Goal: Information Seeking & Learning: Find specific fact

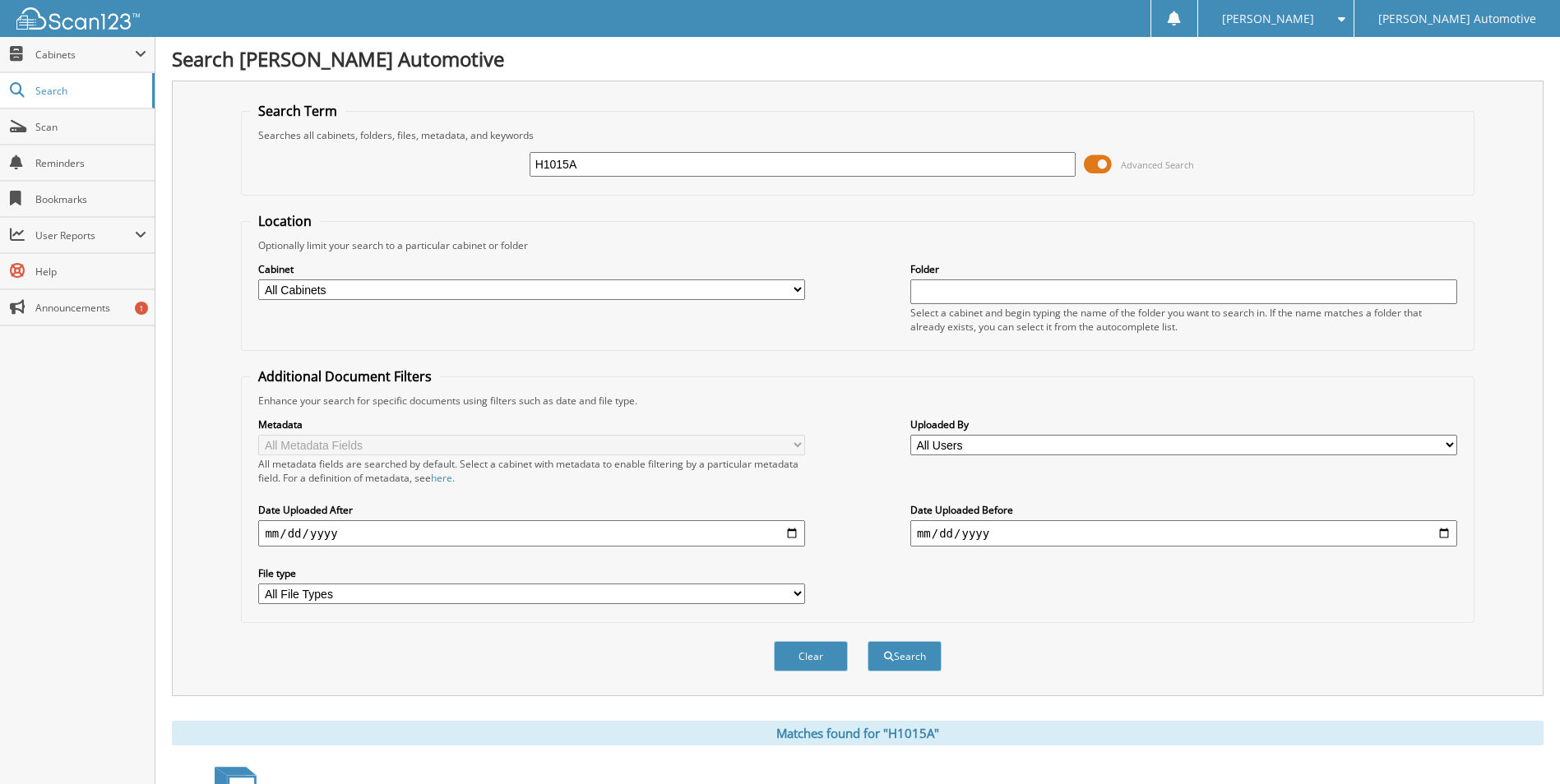
click at [580, 162] on input "H1015A" at bounding box center [803, 164] width 547 height 24
type input "H2423B"
click at [868, 641] on button "Search" at bounding box center [905, 656] width 74 height 30
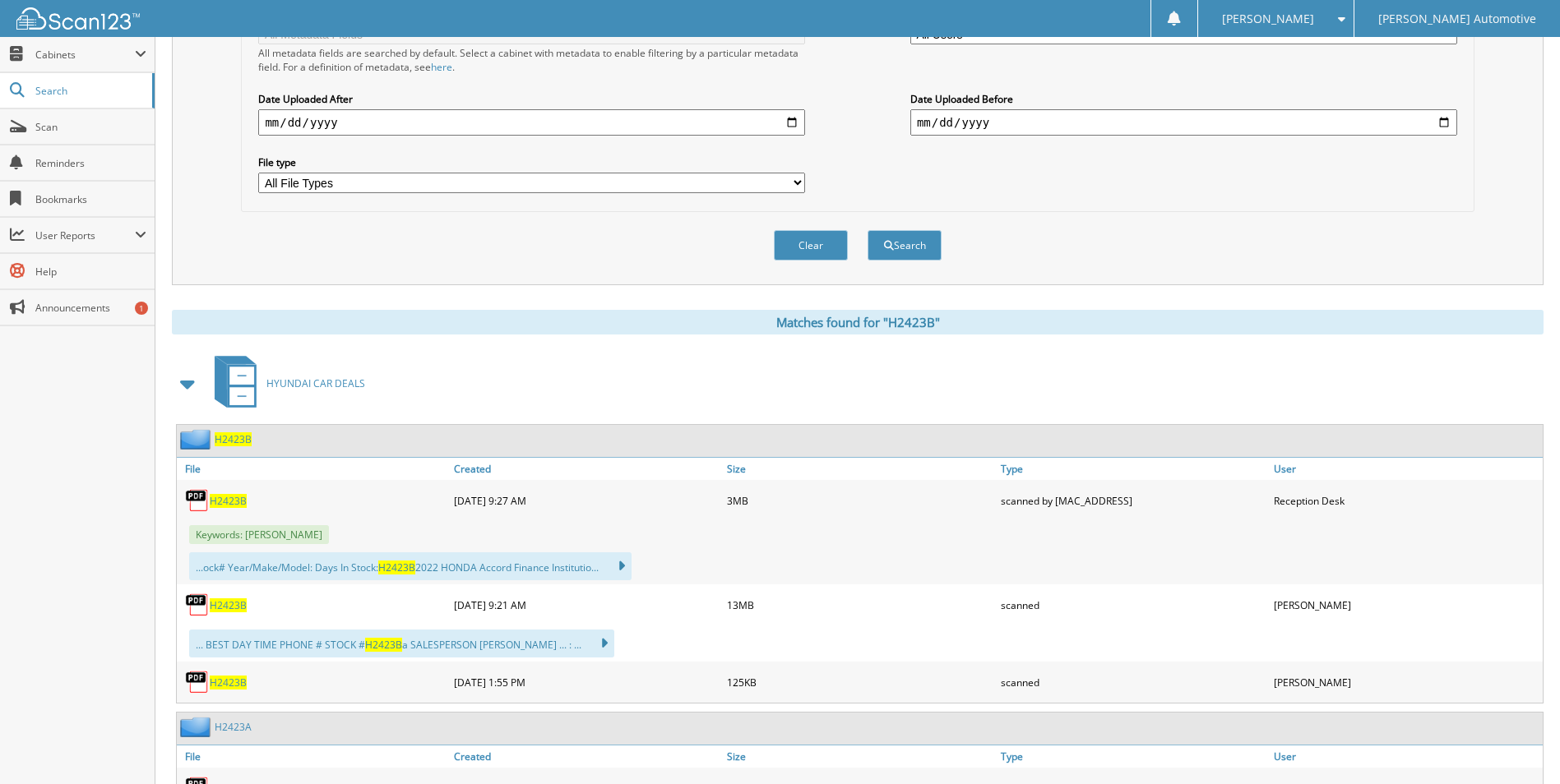
scroll to position [494, 0]
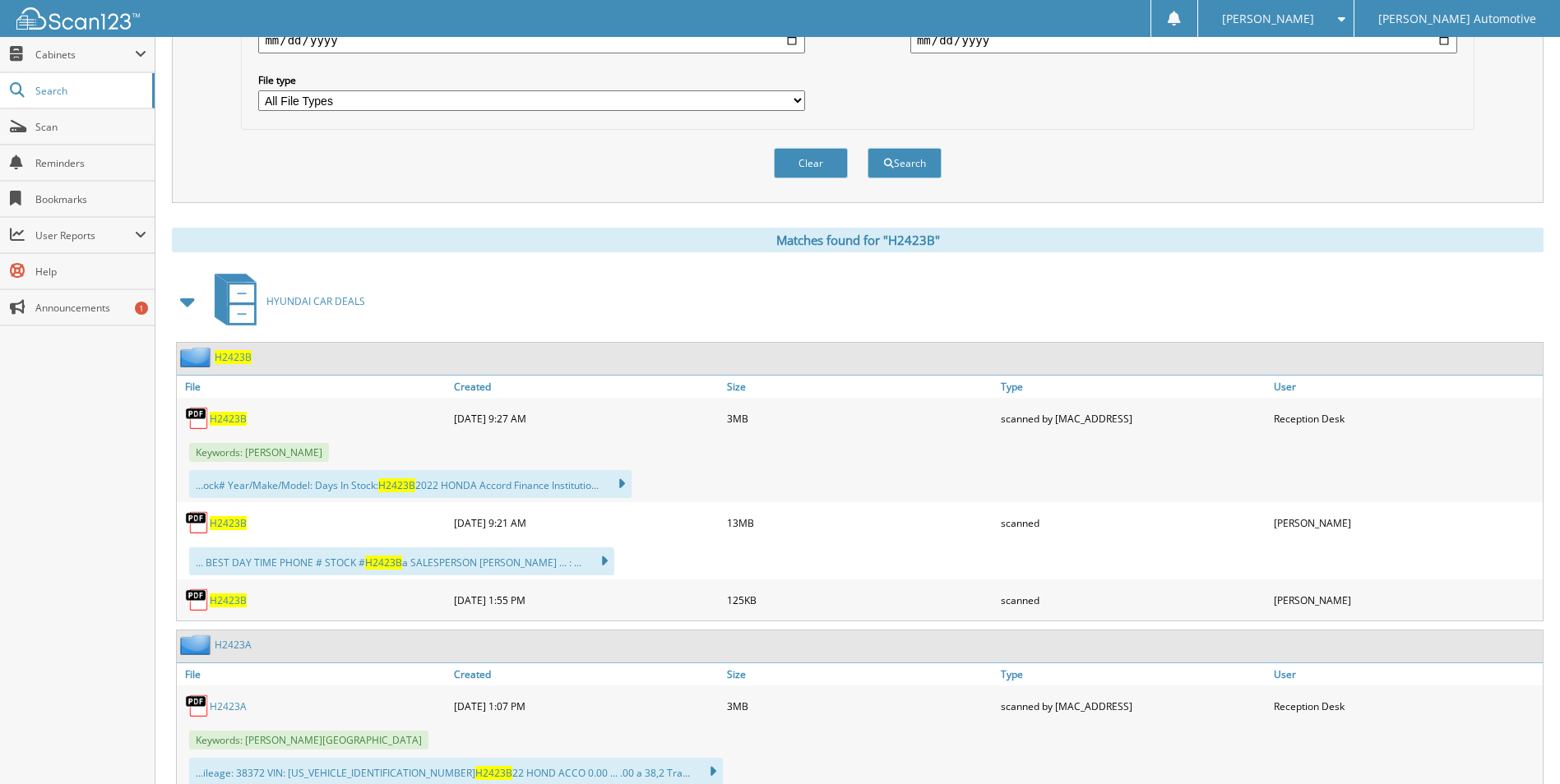
click at [232, 521] on span "H2423B" at bounding box center [228, 523] width 37 height 14
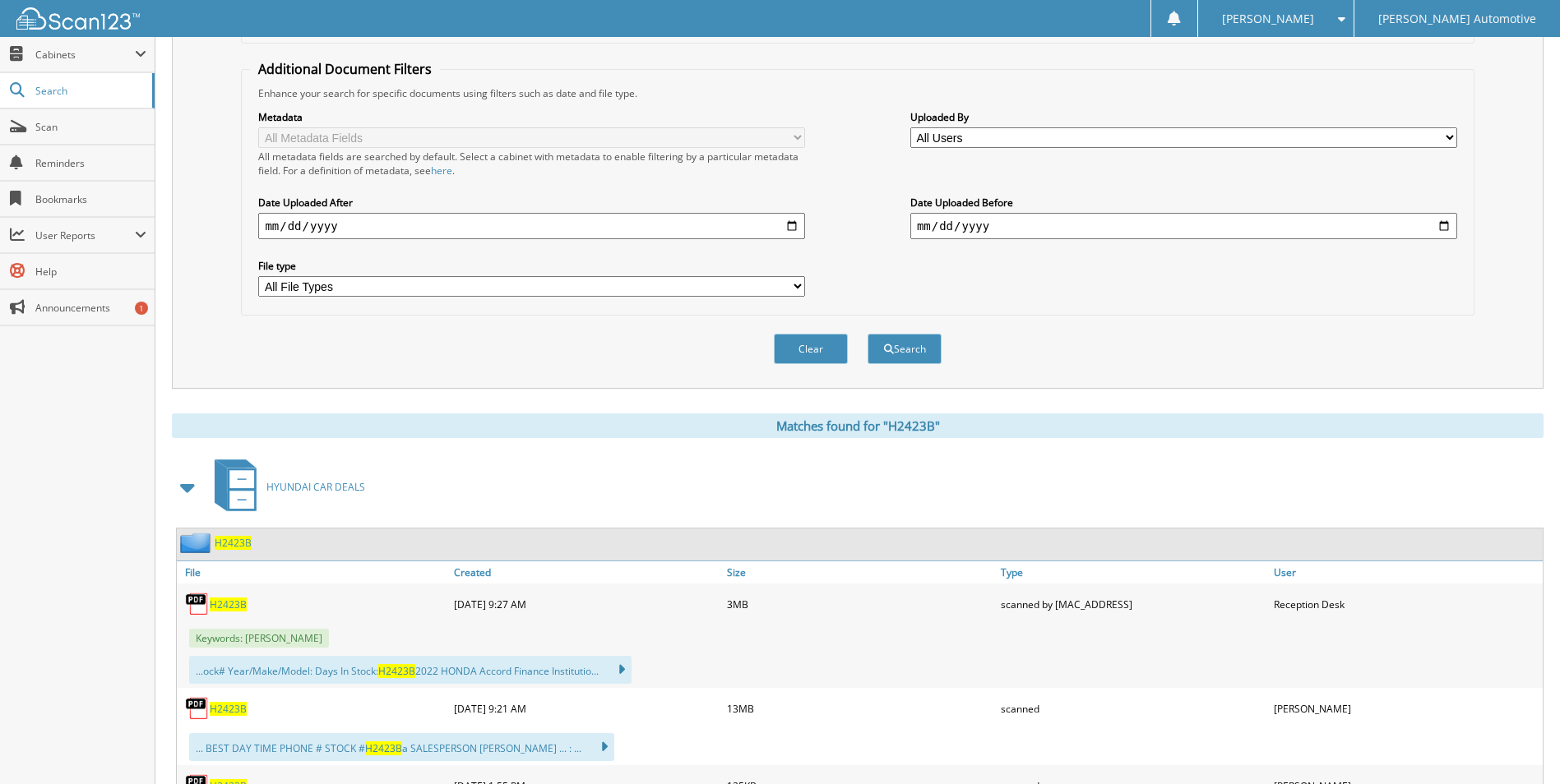
scroll to position [83, 0]
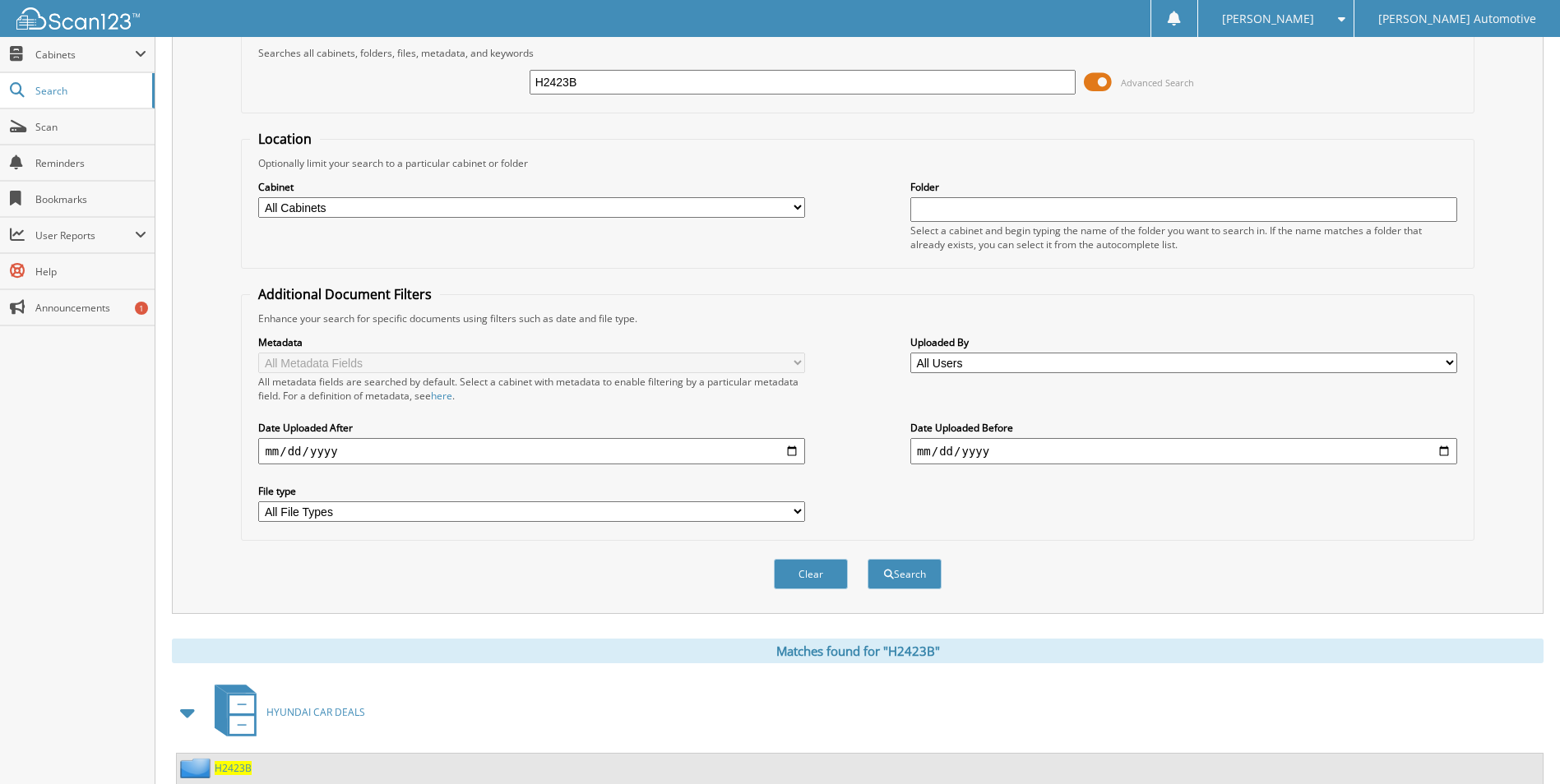
click at [587, 84] on input "H2423B" at bounding box center [803, 82] width 547 height 24
type input "u1246"
click at [868, 559] on button "Search" at bounding box center [905, 573] width 74 height 30
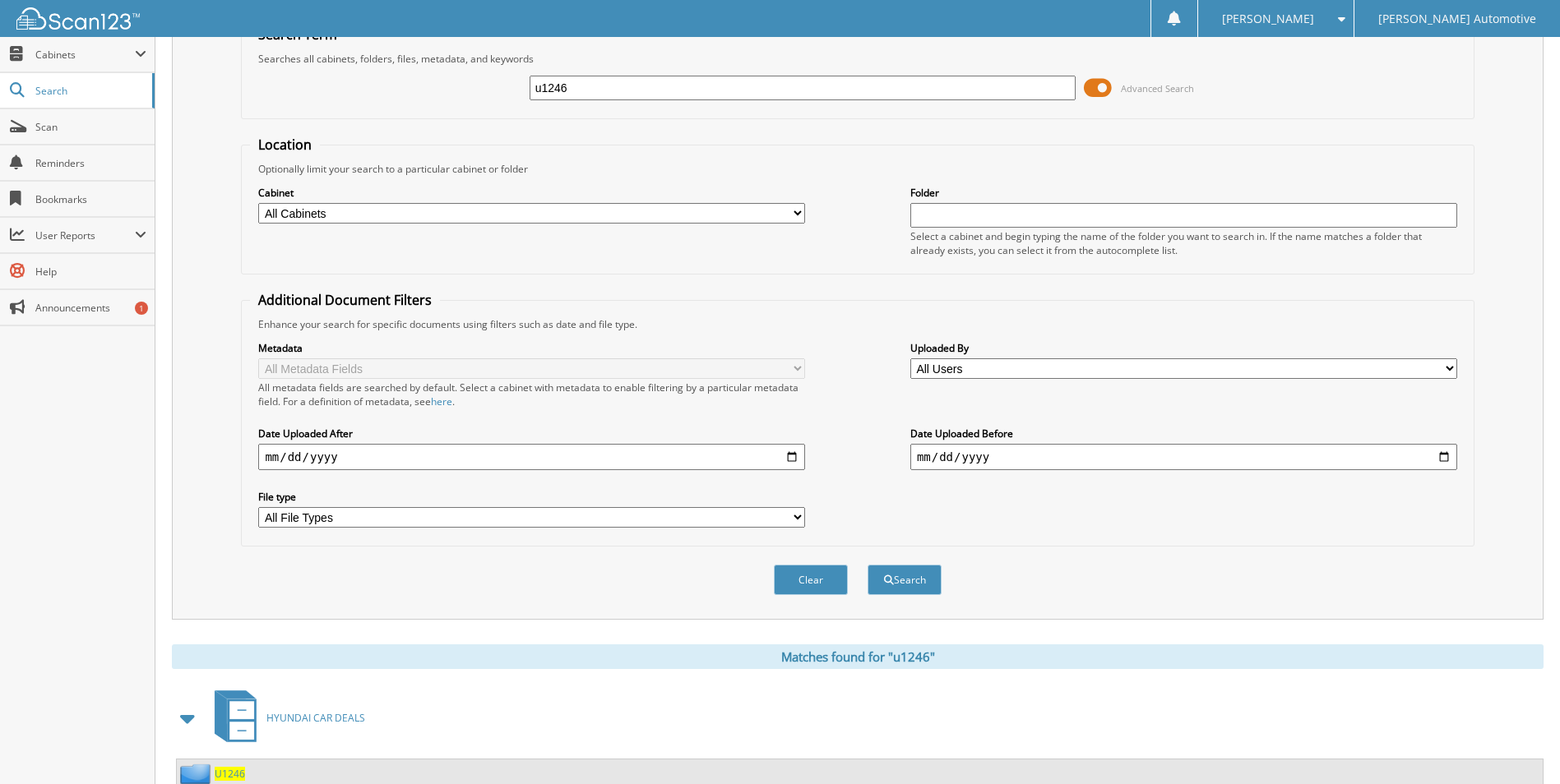
scroll to position [494, 0]
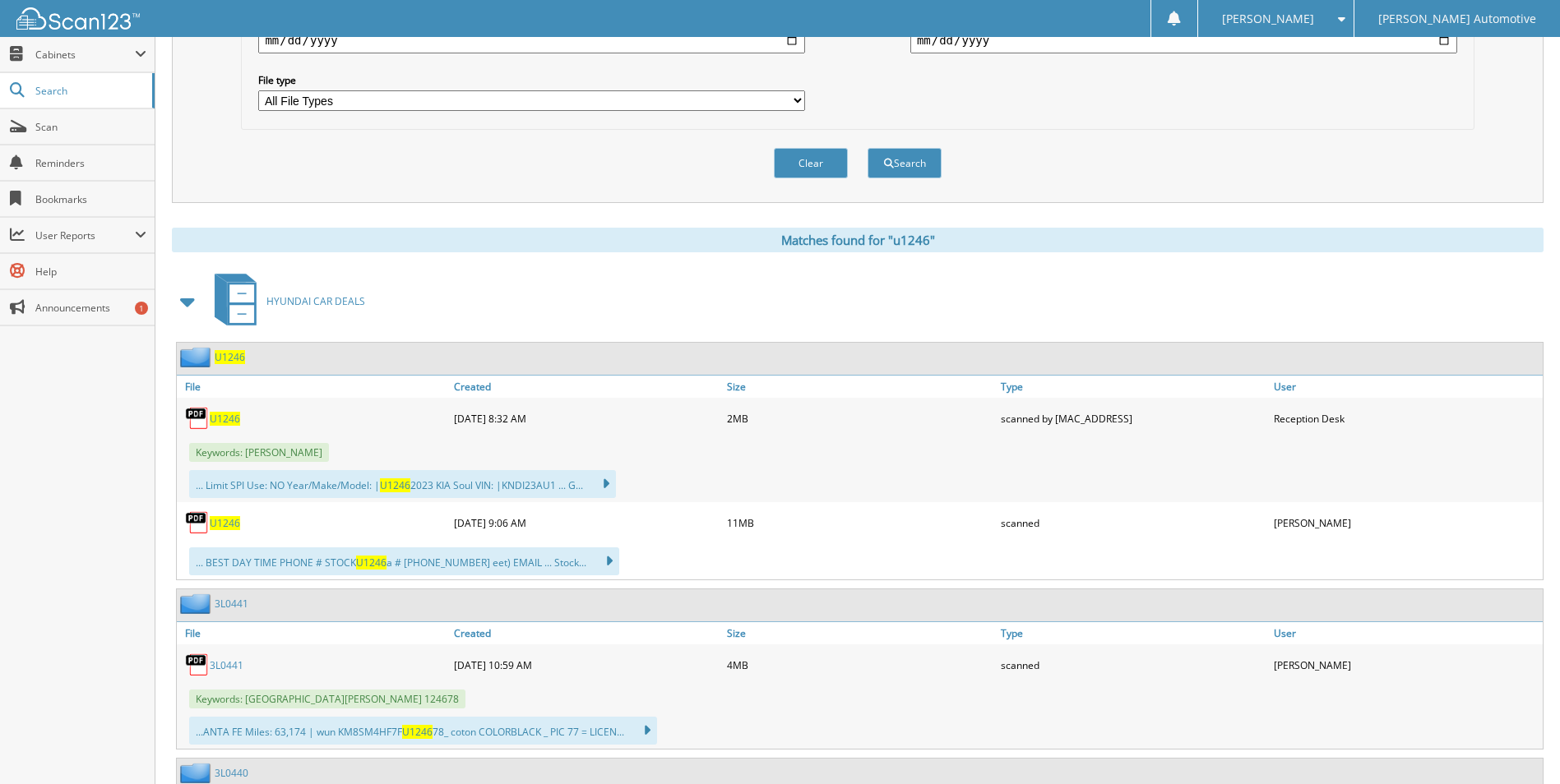
click at [220, 524] on span "U1246" at bounding box center [225, 523] width 30 height 14
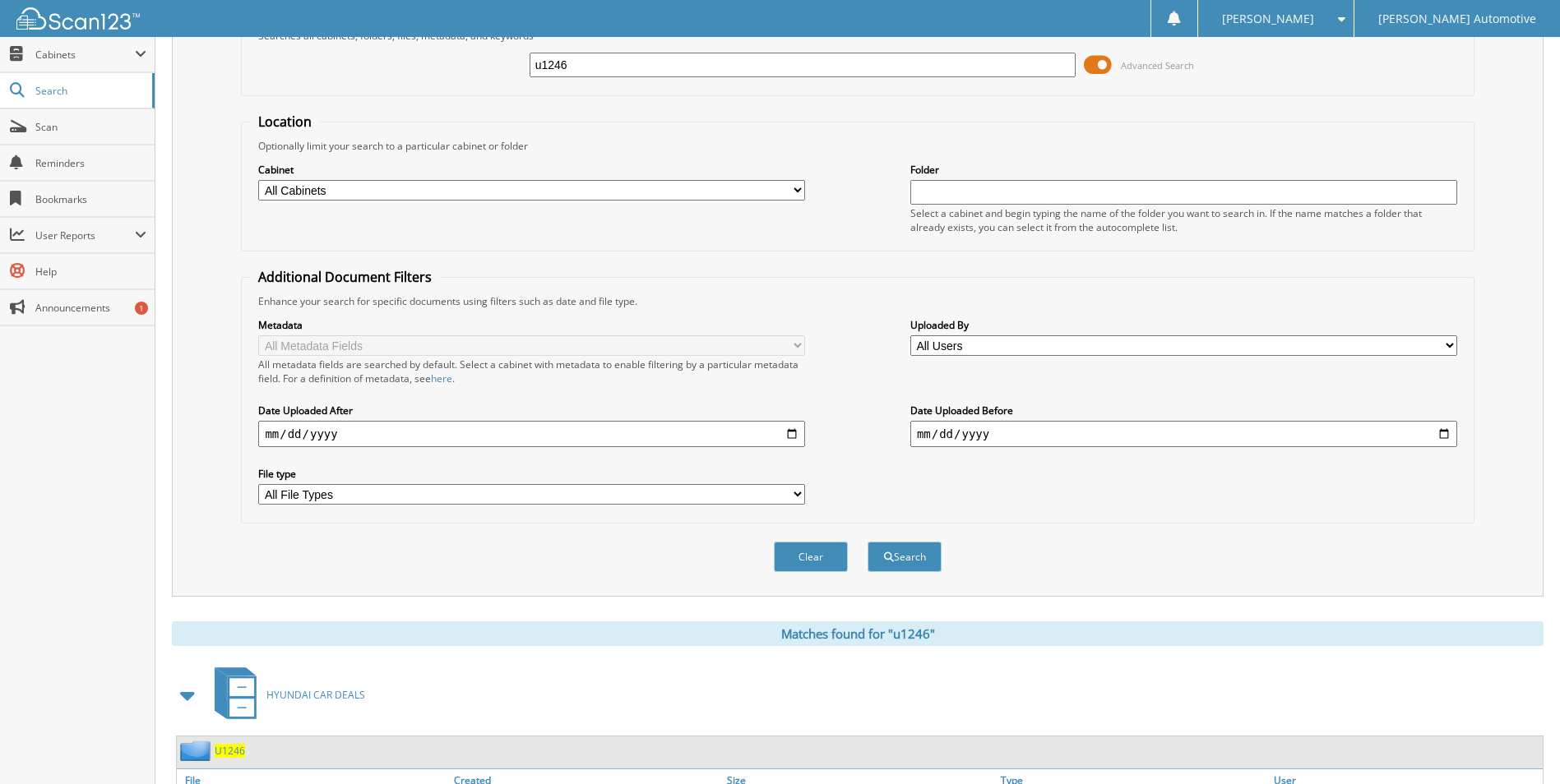
scroll to position [0, 0]
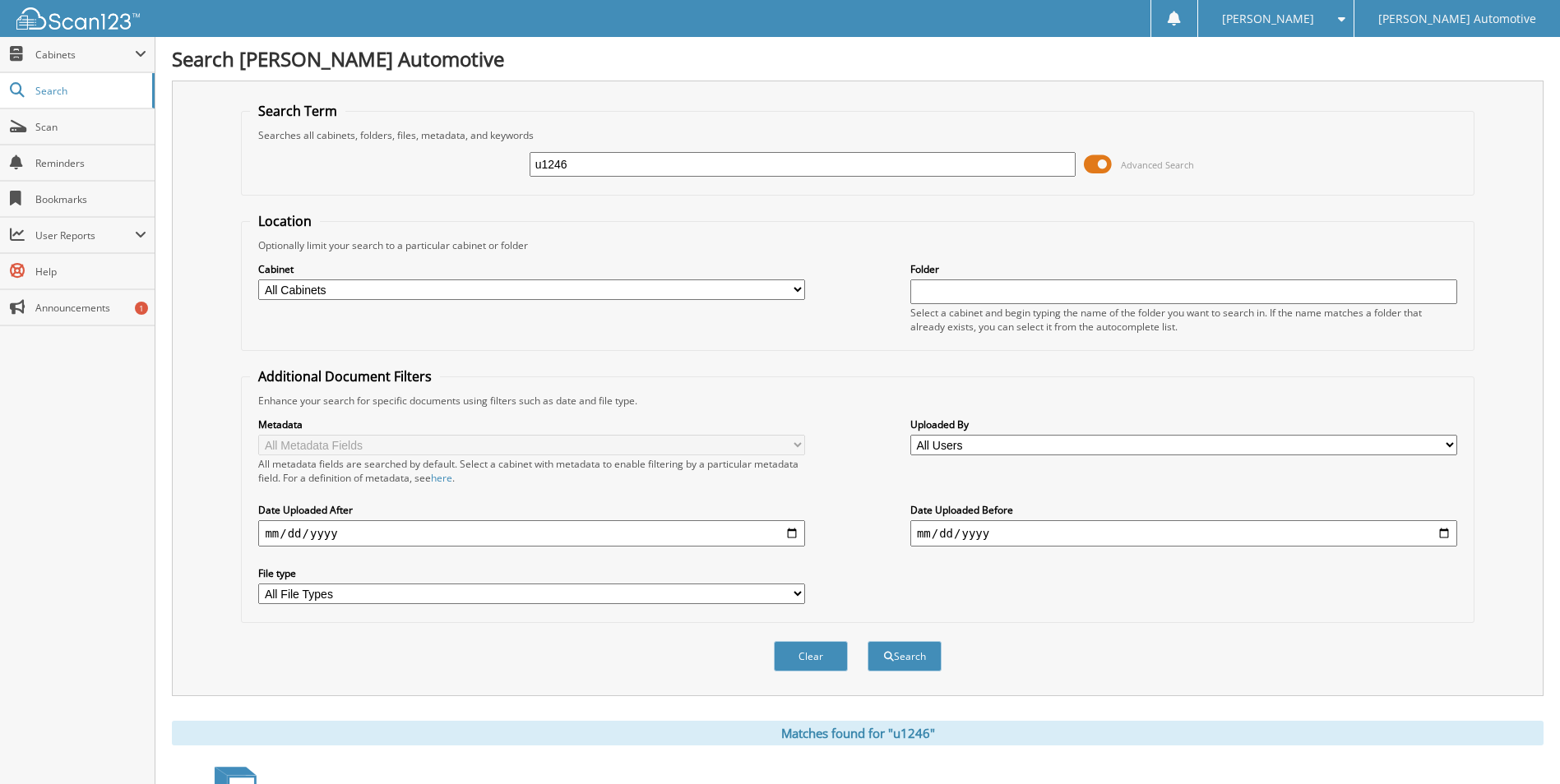
click at [665, 163] on input "u1246" at bounding box center [803, 164] width 547 height 24
type input "101270"
click at [868, 641] on button "Search" at bounding box center [905, 656] width 74 height 30
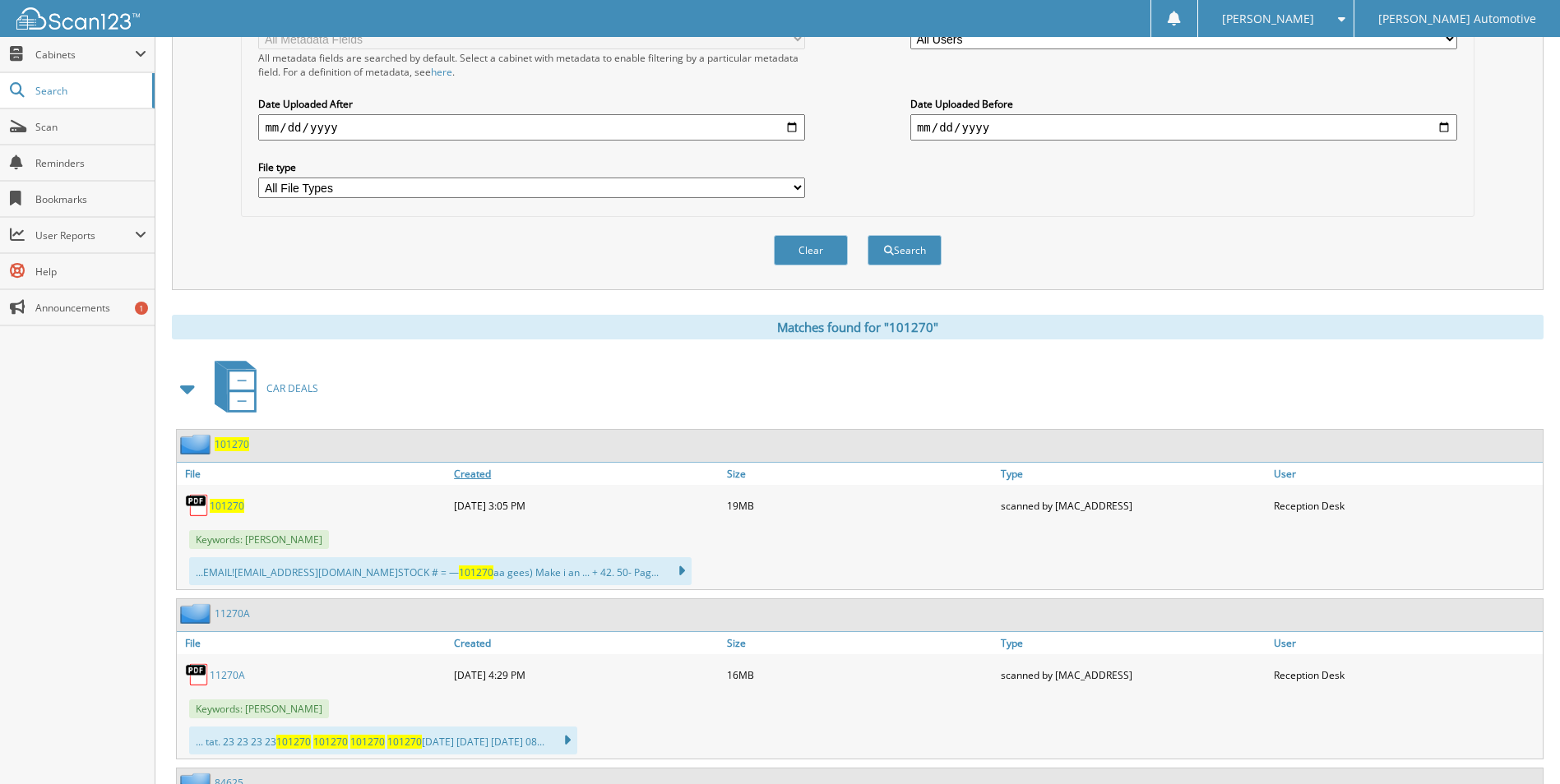
scroll to position [494, 0]
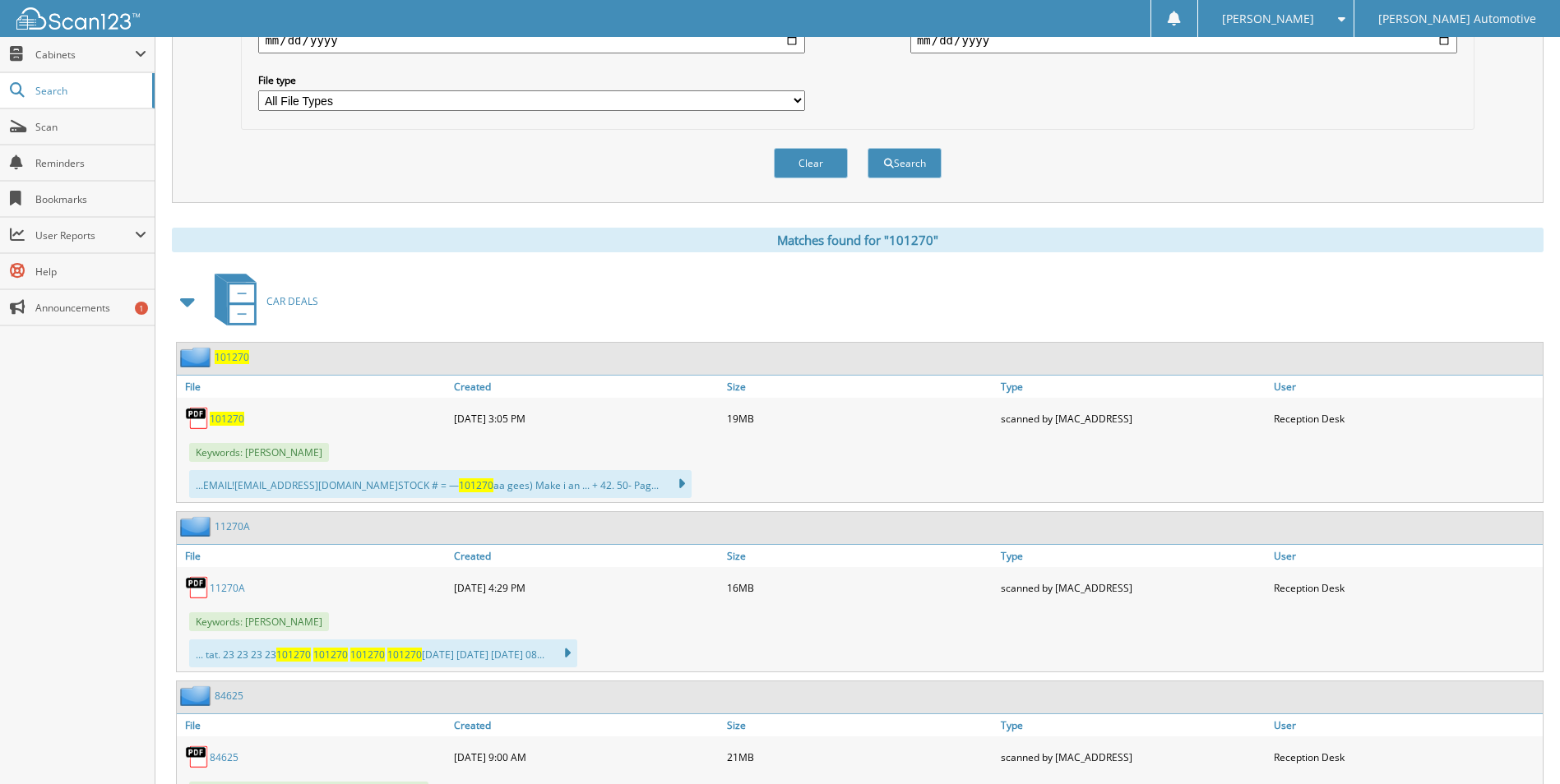
click at [225, 416] on span "101270" at bounding box center [227, 419] width 35 height 14
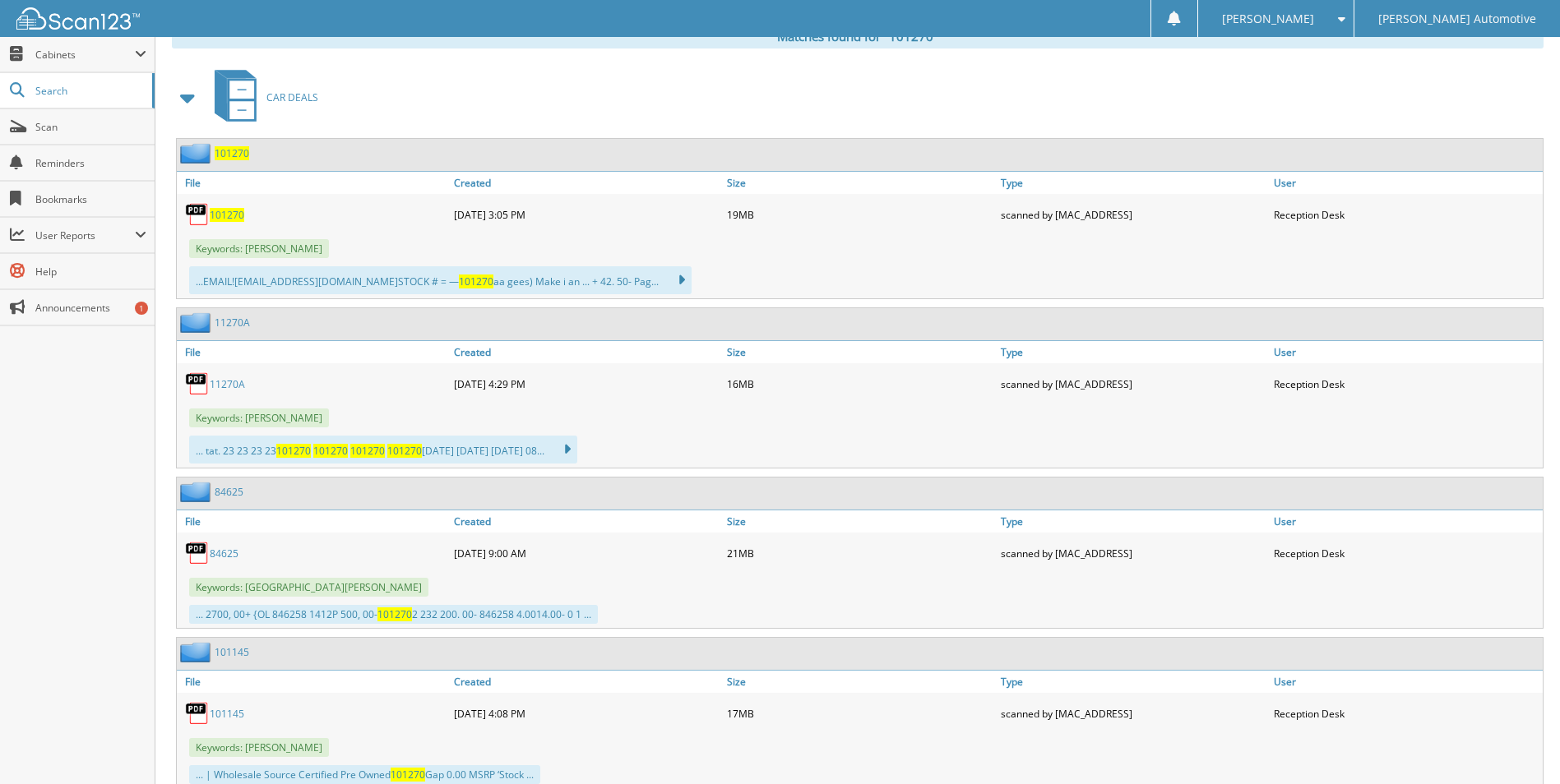
scroll to position [739, 0]
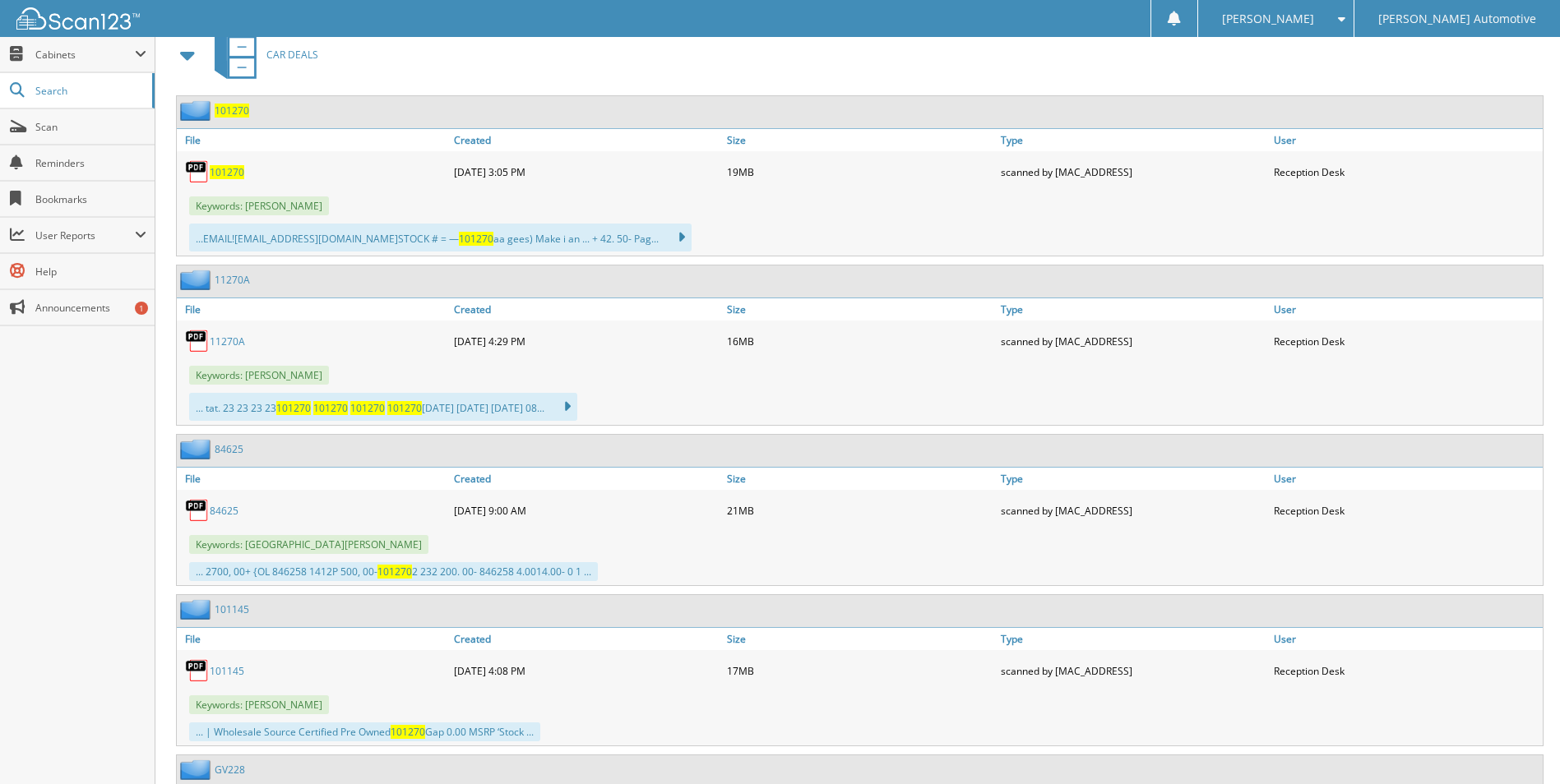
click at [238, 115] on span "101270" at bounding box center [232, 111] width 35 height 14
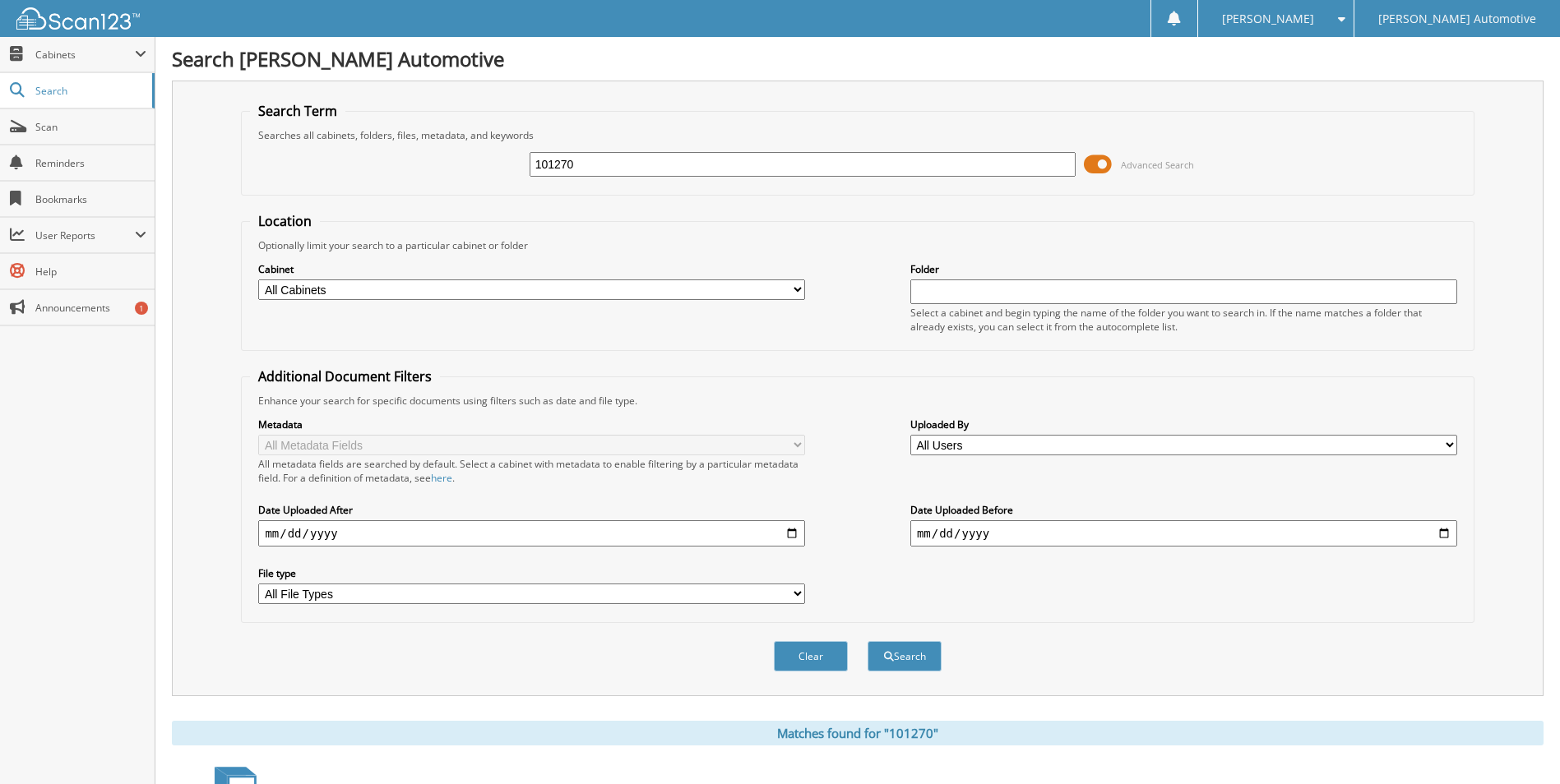
click at [593, 160] on input "101270" at bounding box center [803, 164] width 547 height 24
type input "36772"
click at [868, 641] on button "Search" at bounding box center [905, 656] width 74 height 30
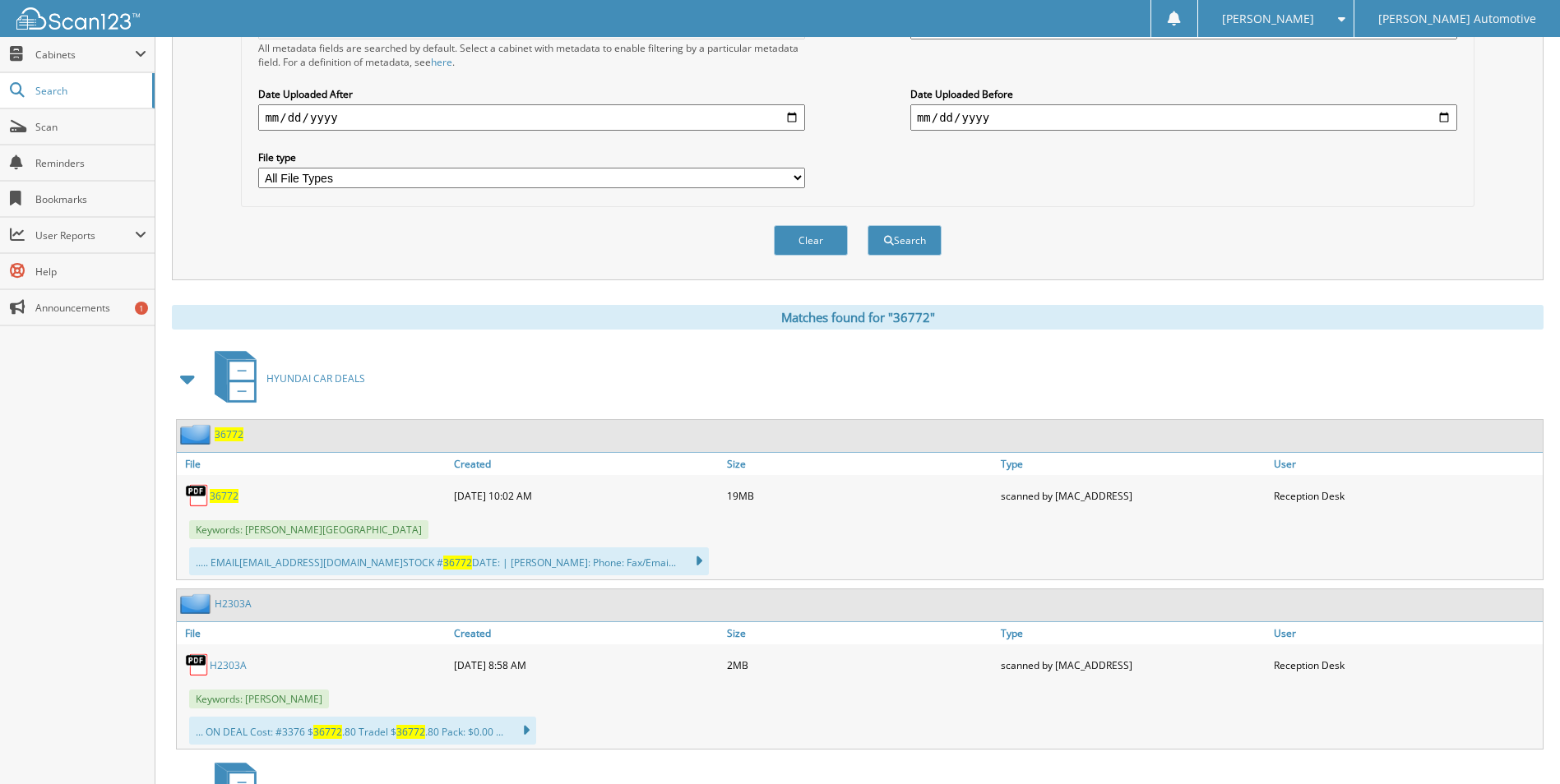
scroll to position [494, 0]
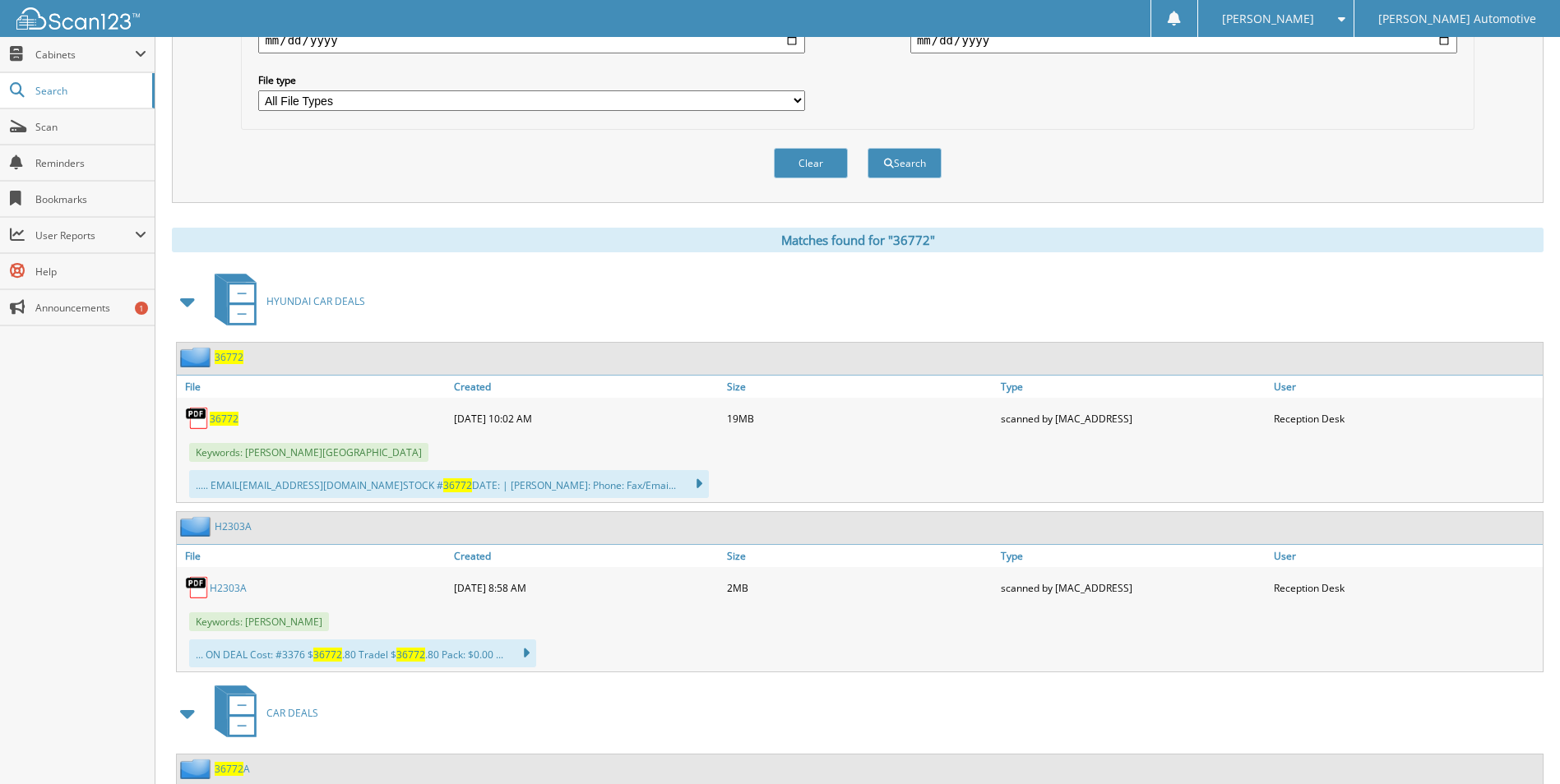
click at [225, 419] on span "36772" at bounding box center [225, 419] width 29 height 14
